Goal: Check status: Check status

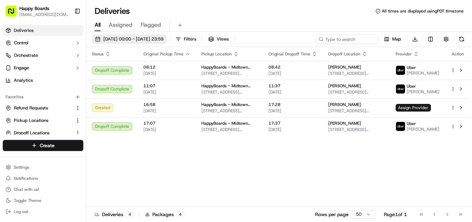
click at [141, 37] on span "[DATE] 00:00 - [DATE] 23:59" at bounding box center [133, 39] width 60 height 6
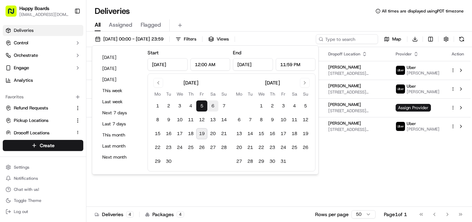
click at [211, 107] on button "6" at bounding box center [212, 105] width 11 height 11
type input "[DATE]"
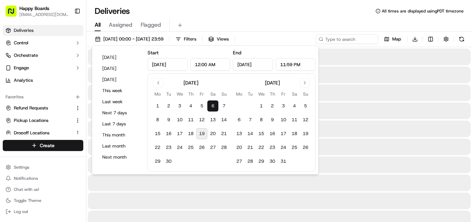
click at [211, 107] on button "6" at bounding box center [212, 105] width 11 height 11
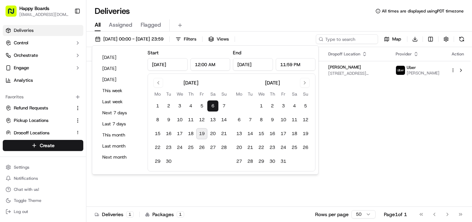
click at [304, 19] on div "All Assigned Flagged" at bounding box center [279, 25] width 386 height 12
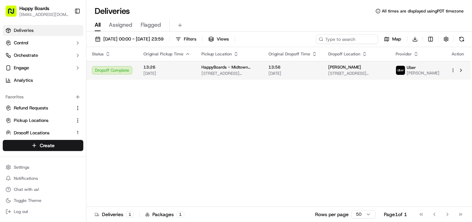
click at [317, 68] on td "13:56 [DATE]" at bounding box center [293, 70] width 60 height 19
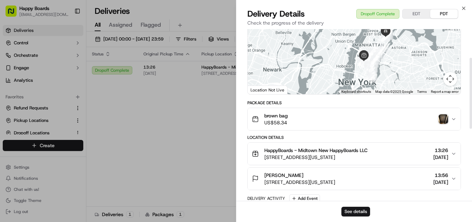
scroll to position [69, 0]
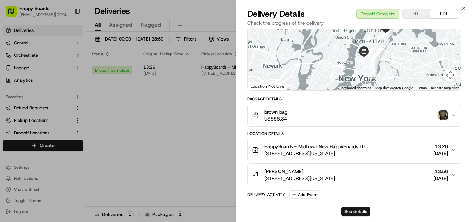
click at [453, 115] on icon "button" at bounding box center [454, 115] width 6 height 6
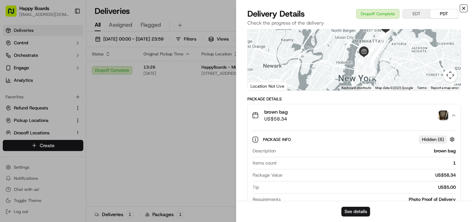
click at [463, 6] on icon "button" at bounding box center [464, 9] width 6 height 6
